Goal: Information Seeking & Learning: Find specific fact

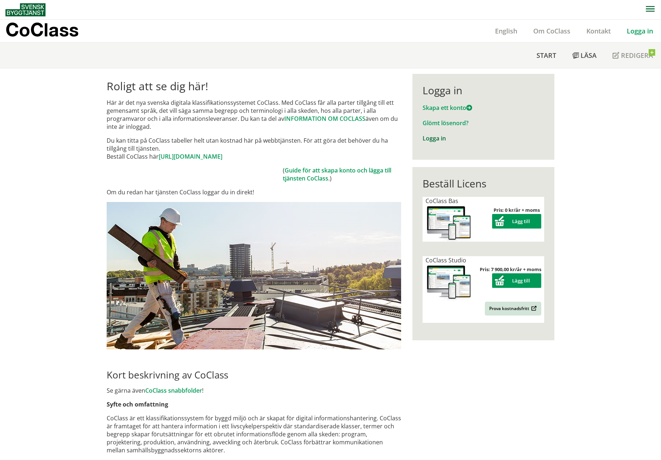
click at [439, 139] on link "Logga in" at bounding box center [434, 138] width 23 height 8
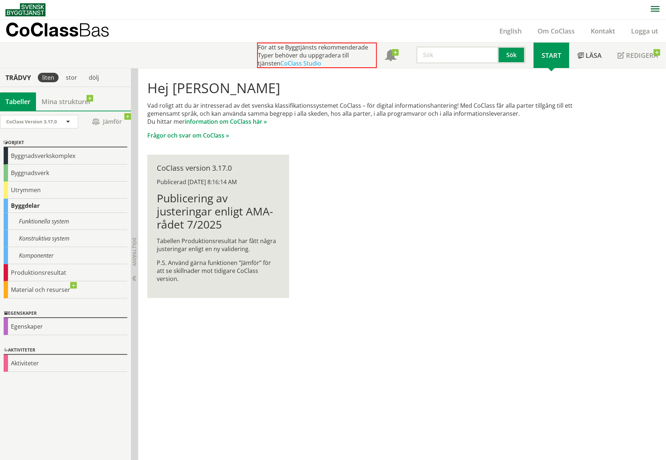
click at [436, 57] on input "text" at bounding box center [457, 54] width 83 height 17
type input "dek"
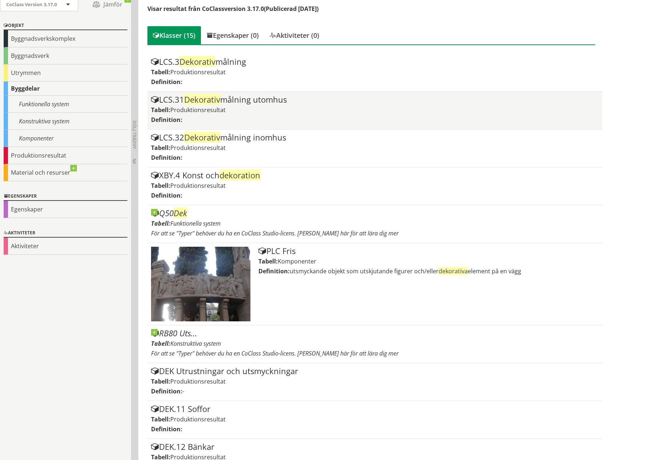
scroll to position [146, 0]
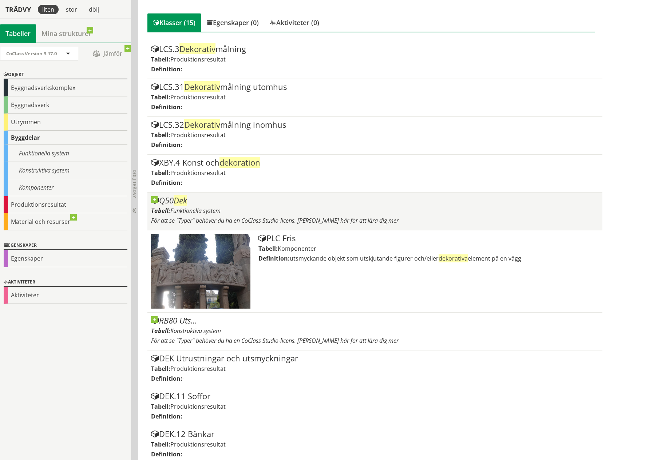
click at [177, 199] on div "Q50 Dek" at bounding box center [374, 200] width 447 height 9
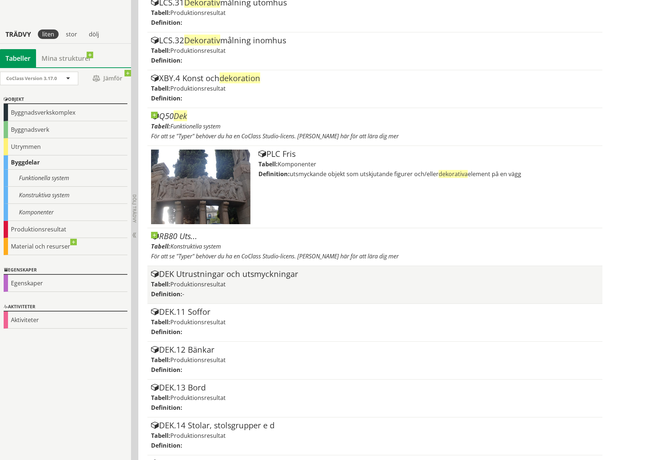
scroll to position [255, 0]
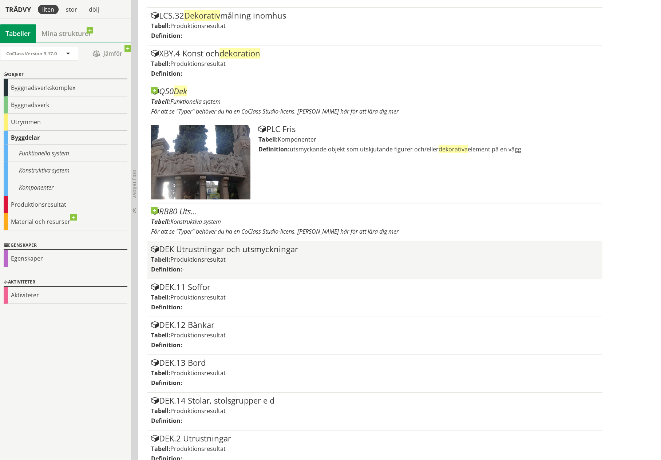
click at [208, 250] on div "DEK Utrustningar och utsmyckningar" at bounding box center [374, 249] width 447 height 9
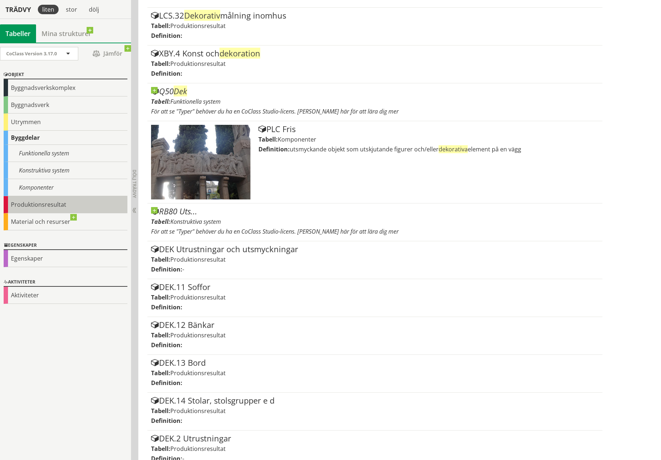
click at [40, 199] on div "Produktionsresultat" at bounding box center [66, 204] width 124 height 17
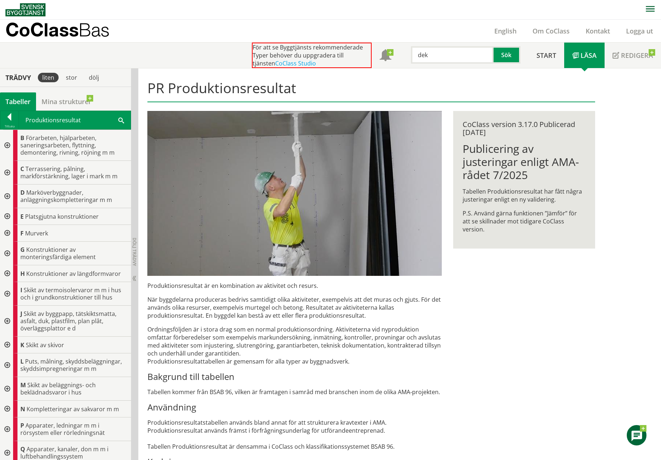
click at [427, 419] on p "Produktionsresultatstabellen används bland annat för att strukturera kravtexter…" at bounding box center [294, 435] width 294 height 32
drag, startPoint x: 7, startPoint y: 363, endPoint x: 36, endPoint y: 373, distance: 31.1
click at [8, 363] on div at bounding box center [6, 365] width 13 height 24
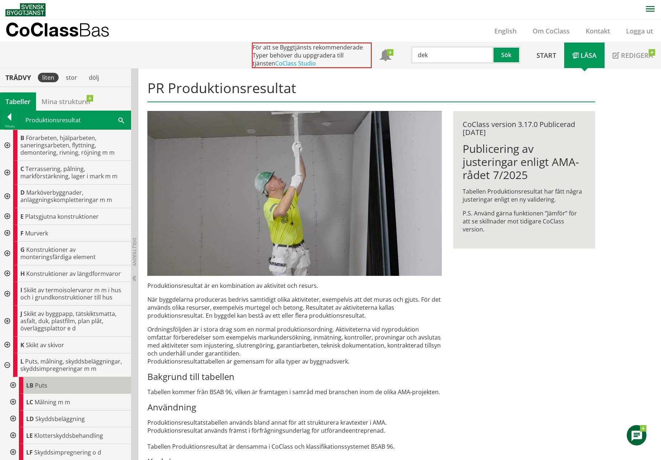
click at [45, 381] on span "Puts" at bounding box center [41, 385] width 12 height 8
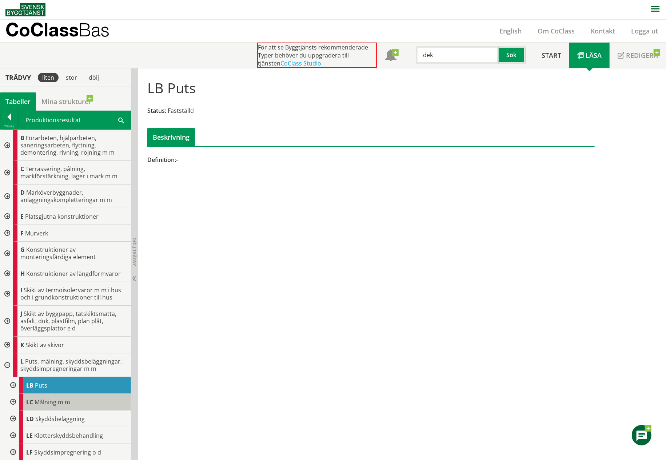
click at [63, 399] on span "Målning m m" at bounding box center [53, 402] width 36 height 8
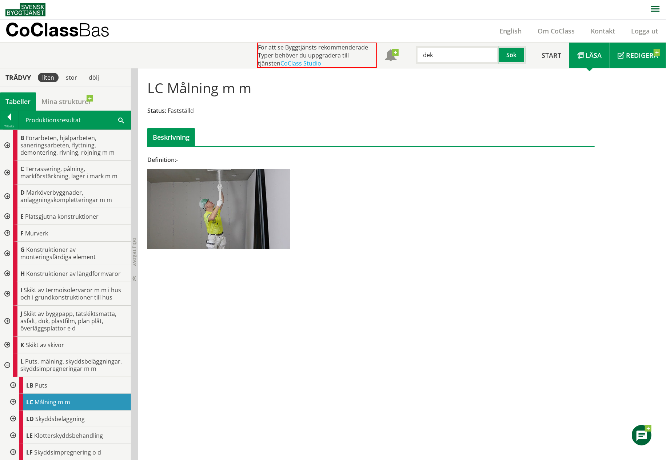
click at [645, 56] on span "Redigera" at bounding box center [642, 55] width 32 height 9
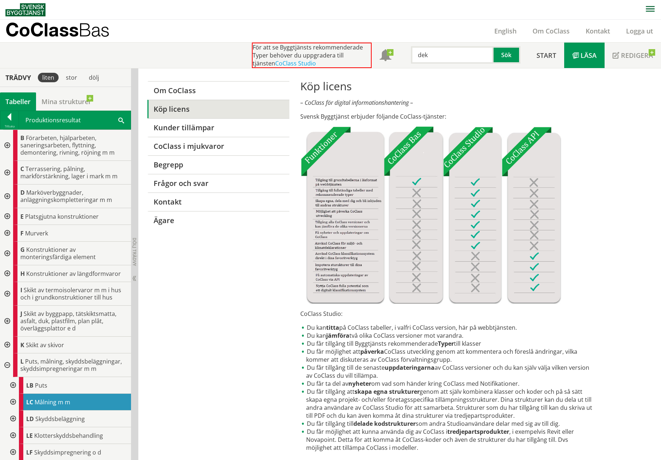
click at [591, 54] on span "Läsa" at bounding box center [589, 55] width 16 height 9
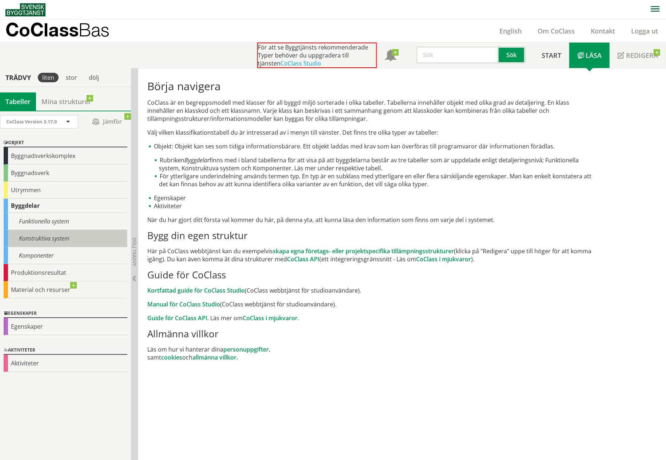
click at [26, 230] on div "Konstruktiva system" at bounding box center [66, 238] width 124 height 17
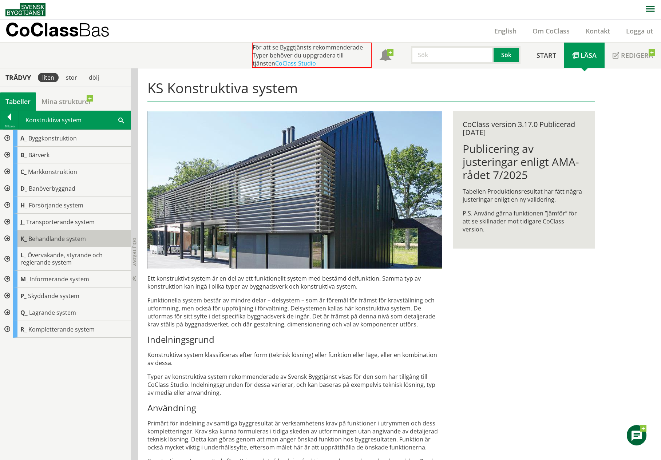
click at [26, 238] on span "K_" at bounding box center [23, 239] width 7 height 8
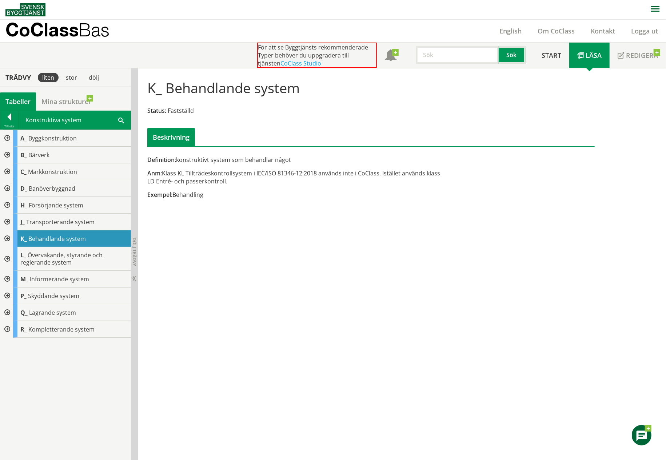
click at [8, 236] on div at bounding box center [6, 238] width 13 height 17
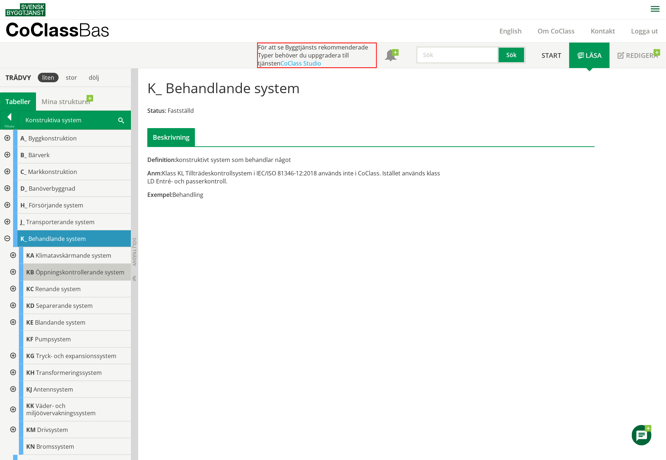
click at [52, 275] on div "KB Öppningskontrollerande system" at bounding box center [75, 272] width 112 height 17
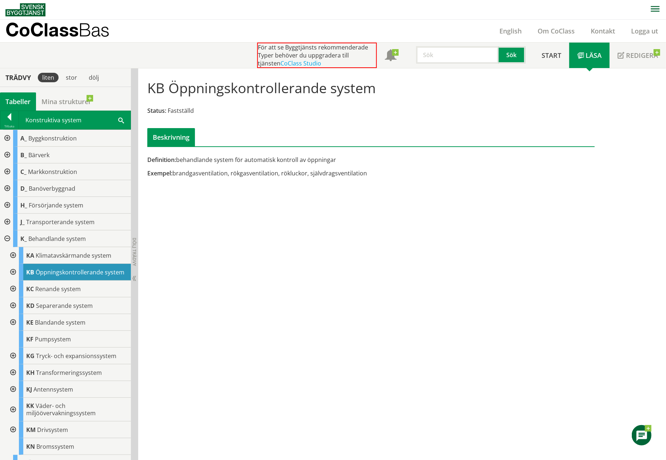
click at [11, 99] on div "Tabeller" at bounding box center [18, 101] width 36 height 18
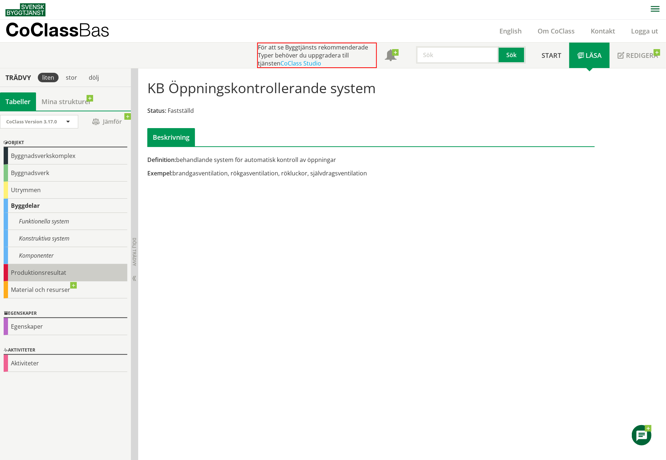
click at [36, 271] on div "Produktionsresultat" at bounding box center [66, 272] width 124 height 17
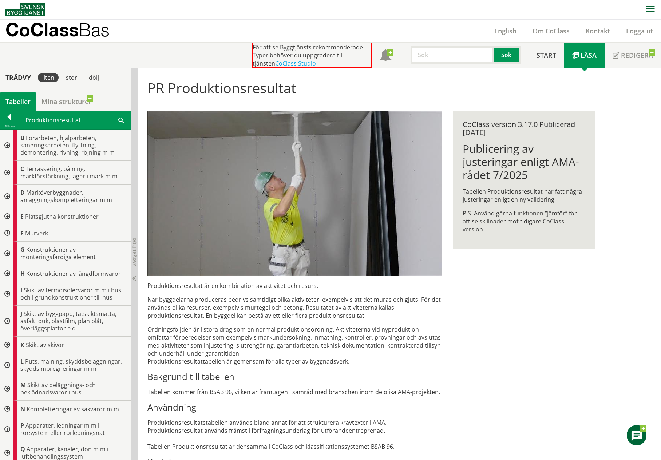
click at [9, 270] on div at bounding box center [6, 273] width 13 height 17
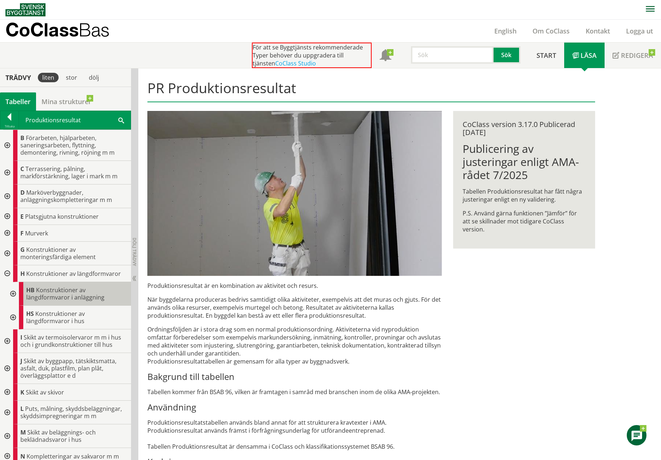
click at [41, 289] on span "Konstruktioner av längdformvaror i anläggning" at bounding box center [65, 293] width 78 height 15
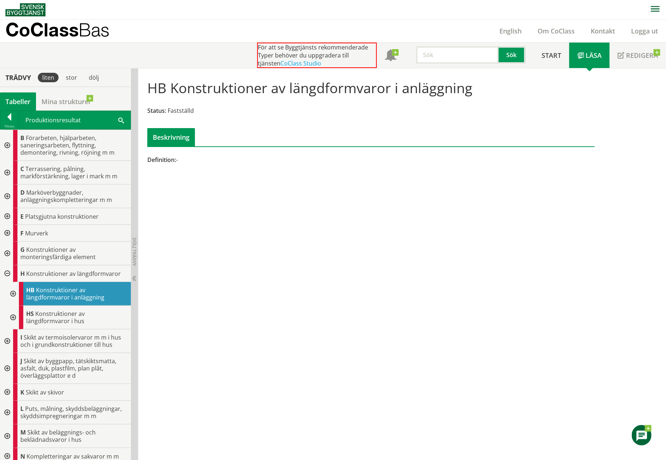
click at [16, 292] on div at bounding box center [12, 294] width 13 height 24
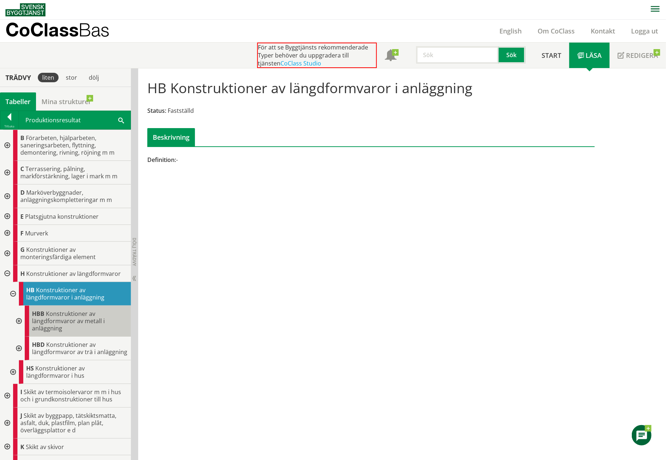
click at [58, 321] on span "Konstruktioner av längdformvaror av metall i anläggning" at bounding box center [68, 321] width 73 height 23
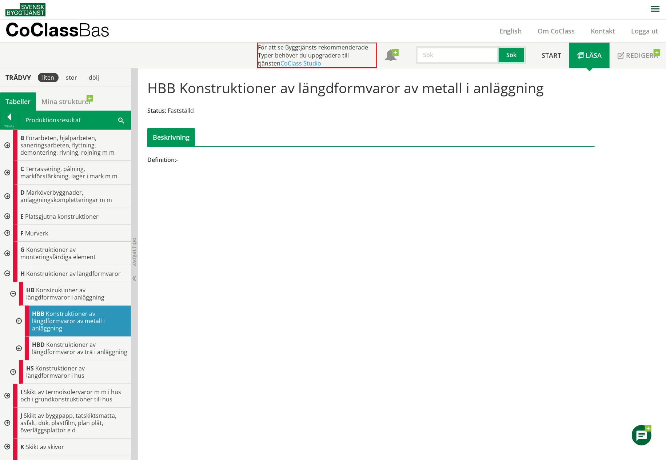
click at [11, 78] on div "Trädvy" at bounding box center [17, 78] width 33 height 8
click at [69, 78] on div "stor" at bounding box center [72, 77] width 20 height 9
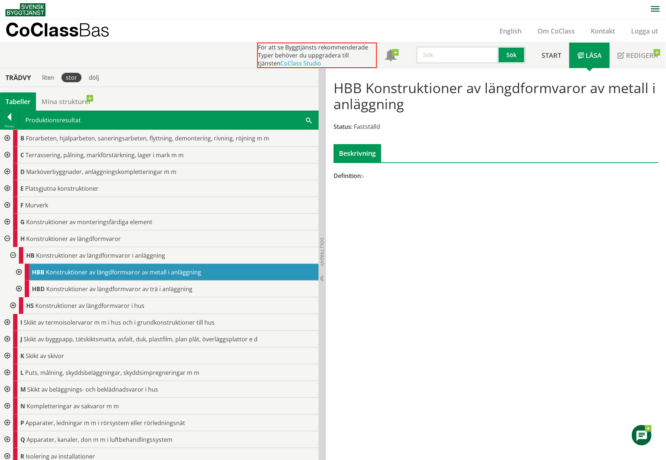
click at [69, 78] on div "stor" at bounding box center [72, 77] width 20 height 9
click at [50, 78] on div "liten" at bounding box center [48, 77] width 21 height 9
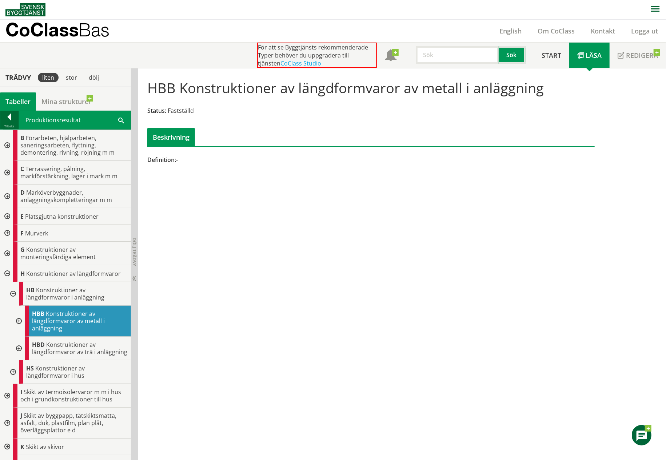
click at [12, 118] on div at bounding box center [9, 118] width 18 height 10
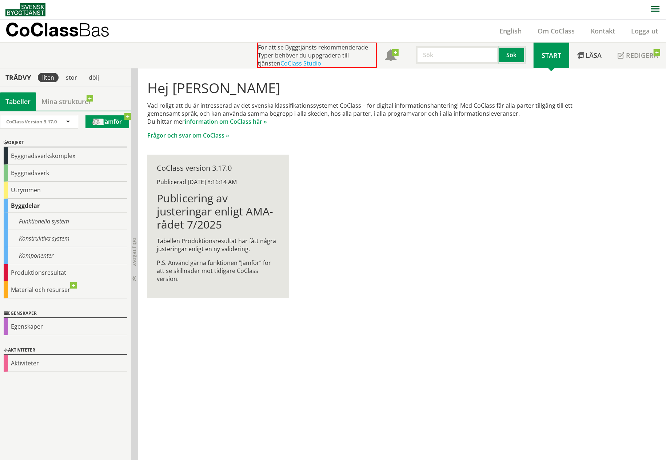
click at [114, 121] on span "Jämför" at bounding box center [108, 121] width 44 height 13
click at [128, 116] on link at bounding box center [127, 116] width 7 height 7
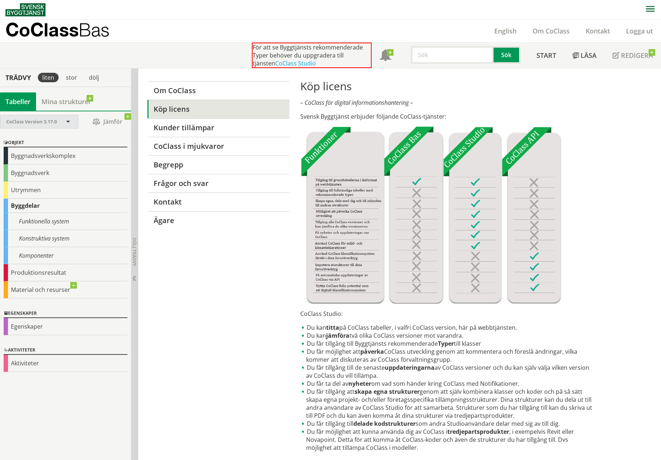
click at [68, 124] on span at bounding box center [68, 122] width 7 height 7
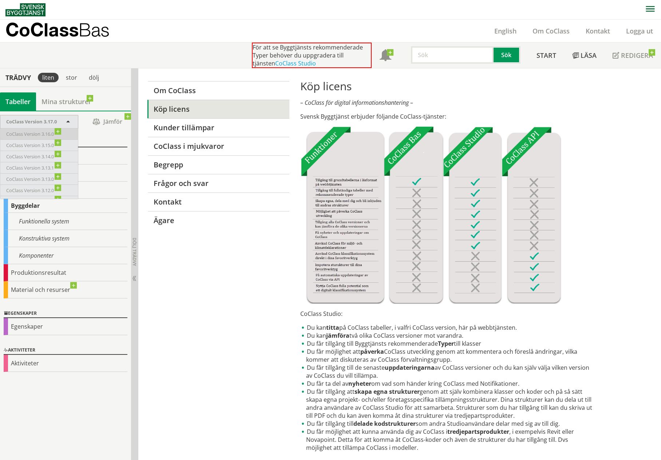
click at [58, 132] on span "CoClass Version 3.16.0" at bounding box center [33, 134] width 55 height 8
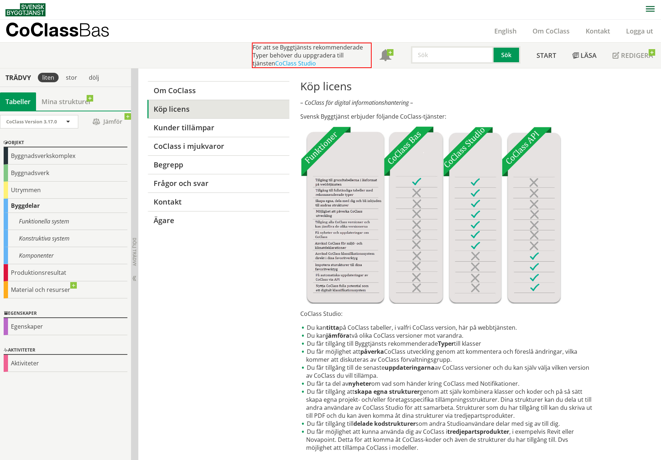
click at [255, 262] on div "Om CoClass Köp licens Kunder tillämpar CoClass i mjukvaror [PERSON_NAME] Frågor…" at bounding box center [371, 373] width 466 height 610
click at [601, 173] on div "Om CoClass Köp licens Kunder tillämpar CoClass i mjukvaror [PERSON_NAME] Frågor…" at bounding box center [371, 373] width 466 height 610
click at [436, 52] on input "text" at bounding box center [452, 54] width 83 height 17
paste input "UFC.112 Stängsel"
type input "UFC.112 Stängsel"
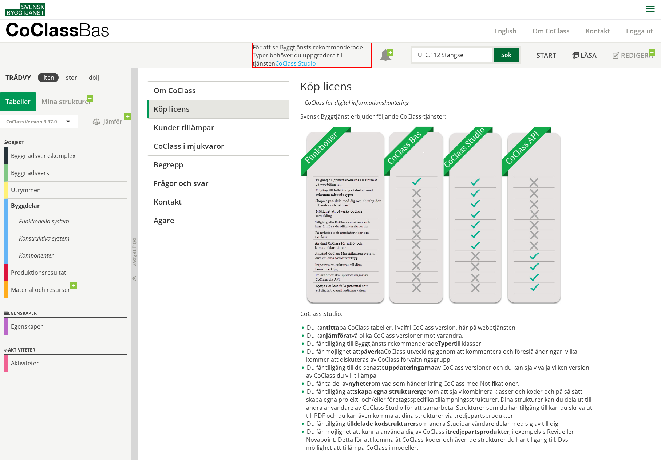
click at [507, 53] on button "Sök" at bounding box center [507, 54] width 27 height 17
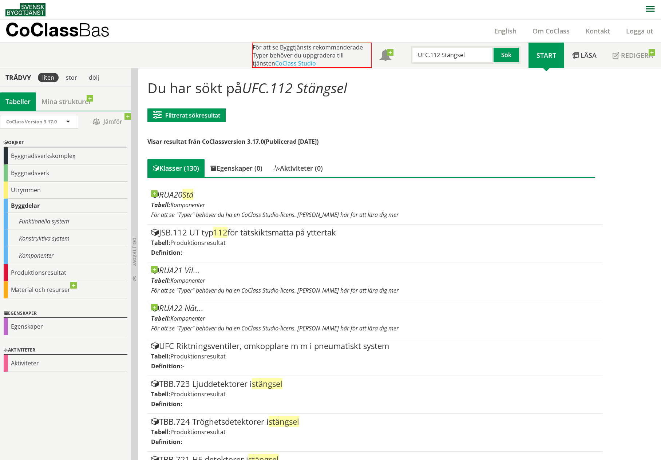
click at [651, 11] on icon "button" at bounding box center [650, 8] width 9 height 5
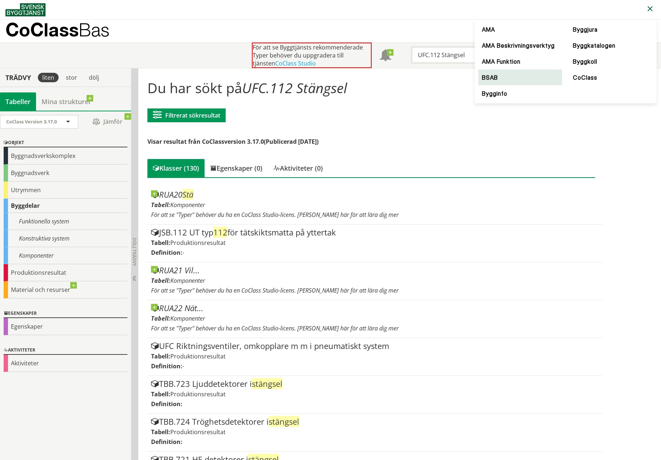
click at [491, 80] on link "BSAB" at bounding box center [520, 78] width 84 height 16
